Goal: Task Accomplishment & Management: Complete application form

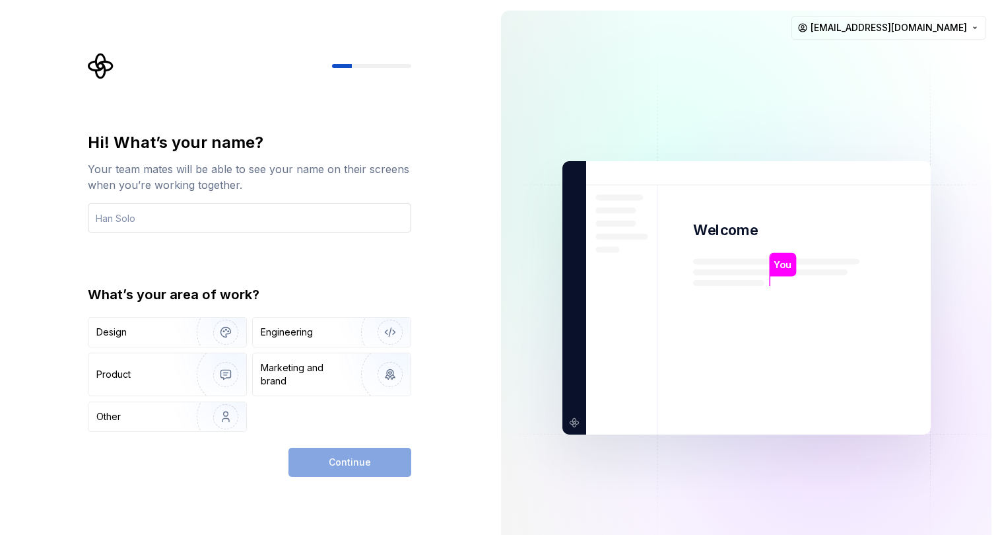
click at [328, 205] on input "text" at bounding box center [250, 217] width 324 height 29
type input "Archn3m3sis"
type button "Design"
click at [88, 317] on button "Design" at bounding box center [167, 332] width 159 height 30
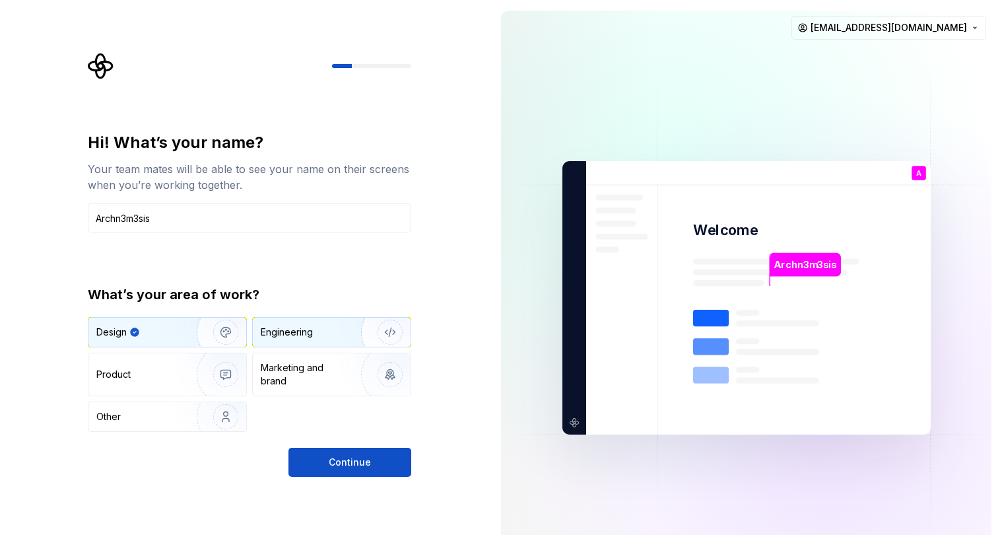
click at [316, 341] on div "Engineering" at bounding box center [332, 332] width 158 height 29
click at [197, 346] on img "button" at bounding box center [217, 332] width 85 height 88
click at [315, 349] on div "Design Engineering Product Marketing and brand Other" at bounding box center [250, 374] width 324 height 115
click at [328, 459] on span "Continue" at bounding box center [350, 462] width 42 height 13
click at [328, 459] on div "Continue" at bounding box center [350, 462] width 123 height 29
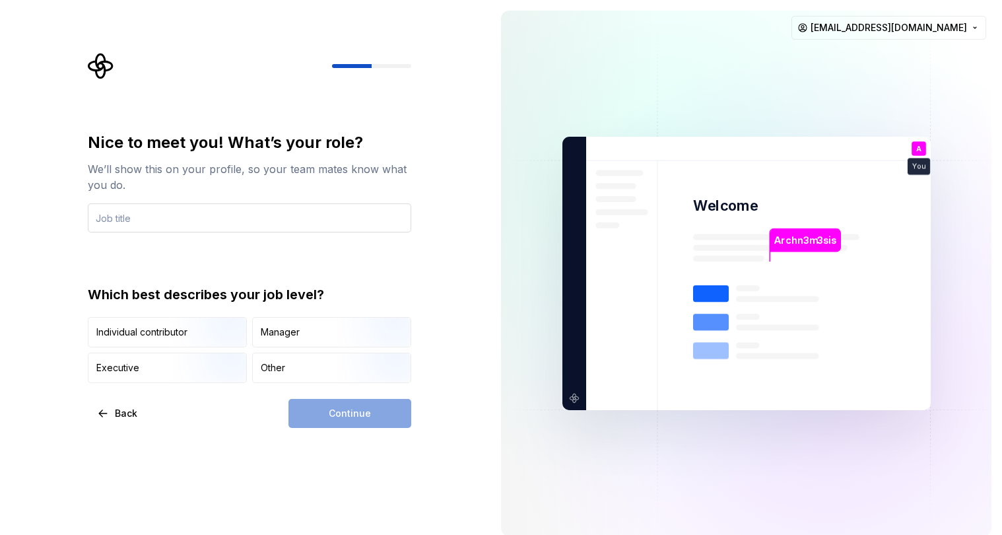
drag, startPoint x: 285, startPoint y: 223, endPoint x: 293, endPoint y: 215, distance: 11.7
click at [293, 215] on input "text" at bounding box center [250, 217] width 324 height 29
type input "Cybersecurity Engineer"
click at [215, 347] on div "Individual contributor Manager Executive Other" at bounding box center [250, 350] width 324 height 66
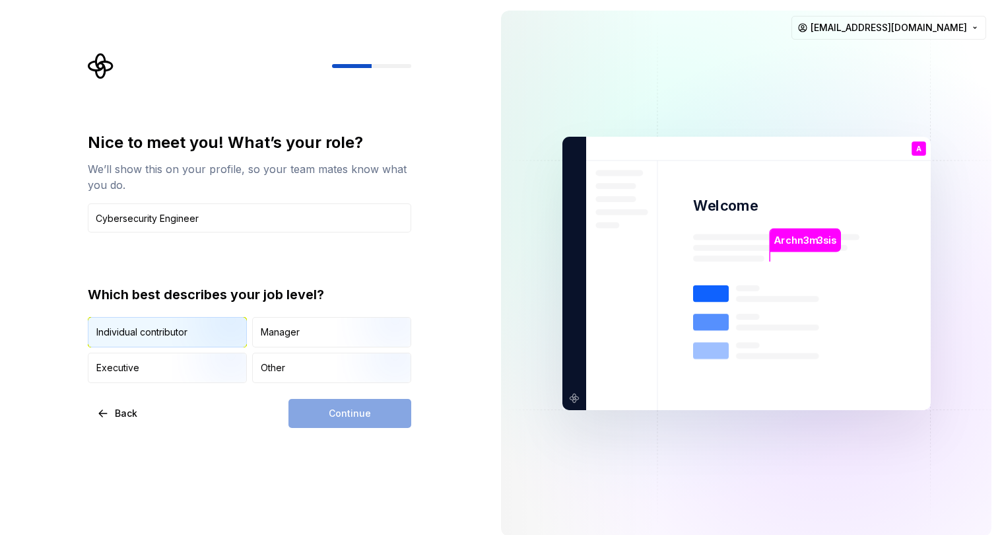
click at [223, 343] on img "button" at bounding box center [214, 348] width 85 height 88
click at [328, 421] on button "Continue" at bounding box center [350, 413] width 123 height 29
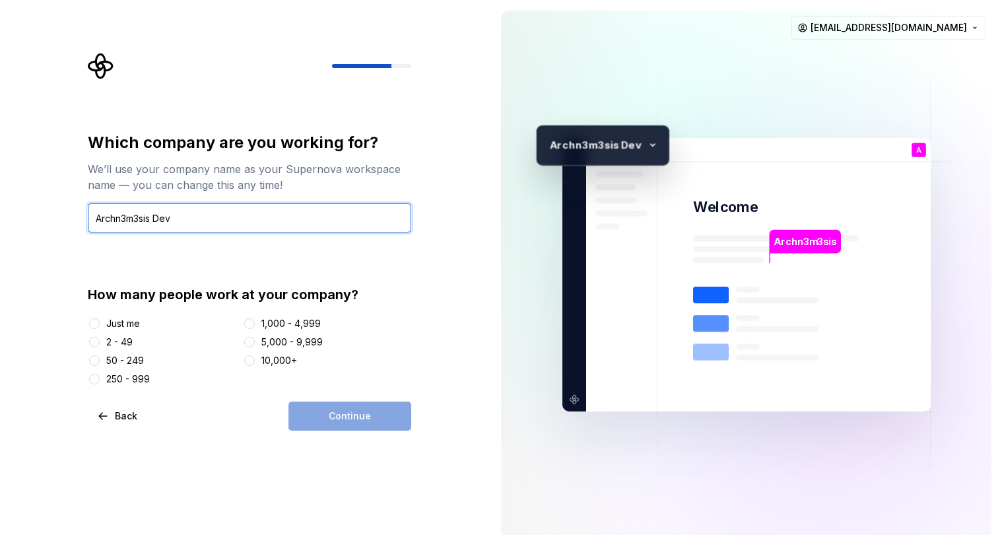
type input "Archn3m3sis Dev"
click at [289, 161] on div "We’ll use your company name as your Supernova workspace name — you can change t…" at bounding box center [250, 177] width 324 height 32
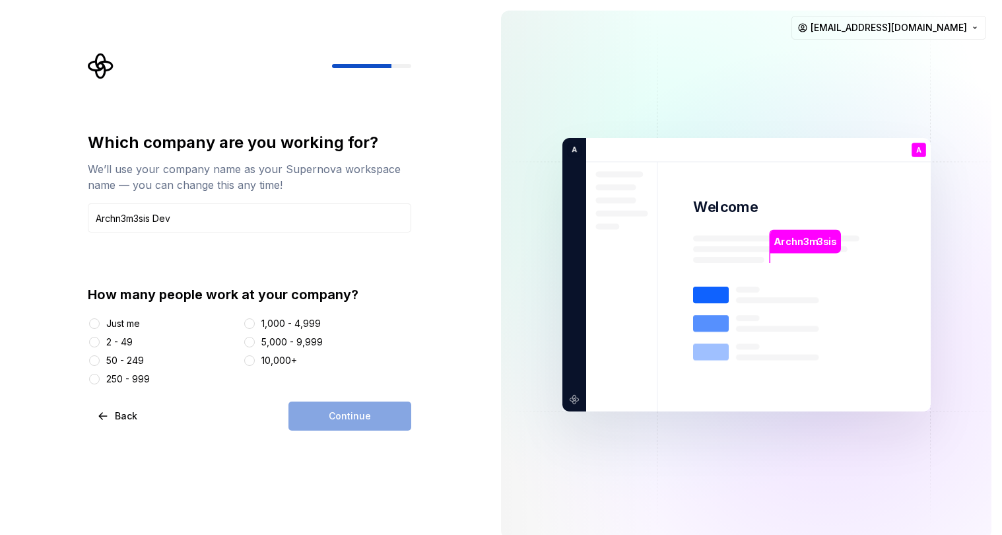
click at [102, 325] on div "Just me" at bounding box center [163, 323] width 151 height 13
click at [98, 326] on button "Just me" at bounding box center [94, 323] width 11 height 11
click at [328, 413] on span "Continue" at bounding box center [350, 415] width 42 height 13
